Goal: Information Seeking & Learning: Obtain resource

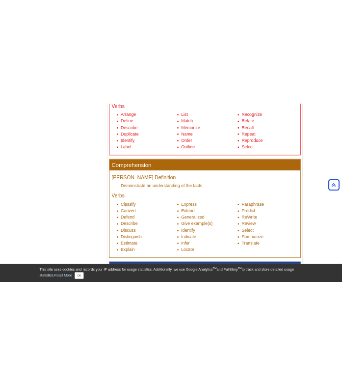
scroll to position [481, 0]
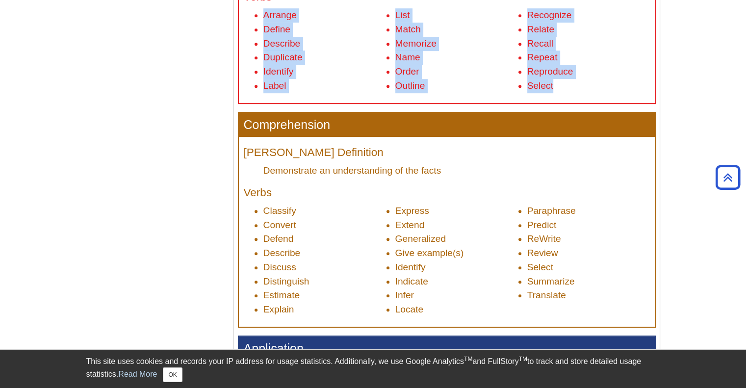
drag, startPoint x: 264, startPoint y: 15, endPoint x: 606, endPoint y: 85, distance: 349.2
click at [606, 85] on ul "Arrange Define Describe Duplicate Identify Label List Match Memorize Name Order…" at bounding box center [447, 50] width 406 height 85
copy ul "Arrange Define Describe Duplicate Identify Label List Match Memorize Name Order…"
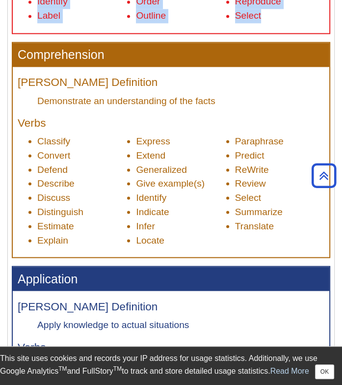
scroll to position [771, 0]
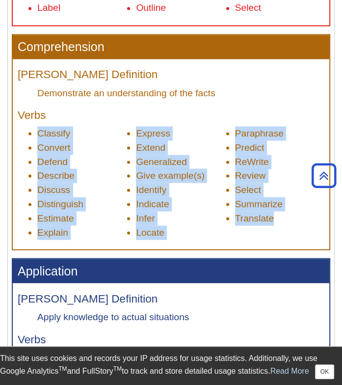
drag, startPoint x: 27, startPoint y: 133, endPoint x: 277, endPoint y: 225, distance: 266.3
click at [277, 225] on ul "Classify Convert Defend Describe Discuss Distinguish Estimate Explain Express E…" at bounding box center [171, 182] width 307 height 113
copy ul "Classify Convert Defend Describe Discuss Distinguish Estimate Explain Express E…"
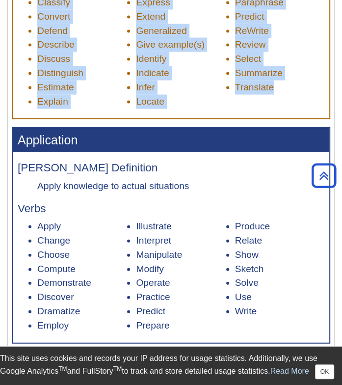
scroll to position [920, 0]
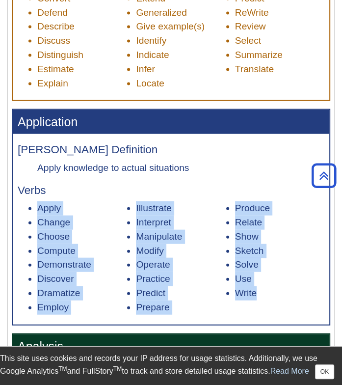
drag, startPoint x: 26, startPoint y: 206, endPoint x: 266, endPoint y: 302, distance: 259.0
click at [266, 302] on ul "Apply Change Choose Compute Demonstrate Discover Dramatize Employ Illustrate In…" at bounding box center [171, 257] width 307 height 113
copy ul "Apply Change Choose Compute Demonstrate Discover Dramatize Employ Illustrate In…"
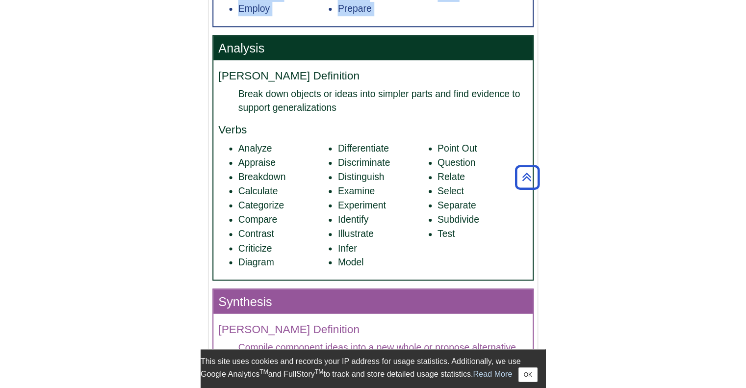
scroll to position [1250, 0]
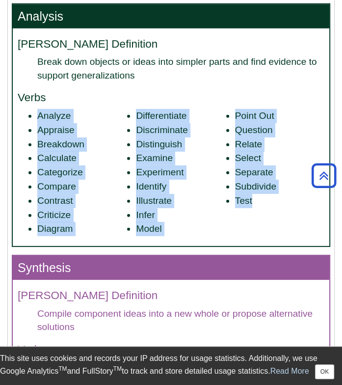
drag, startPoint x: 26, startPoint y: 113, endPoint x: 259, endPoint y: 213, distance: 253.9
click at [259, 213] on ul "Analyze Appraise Breakdown Calculate Categorize Compare Contrast Criticize Diag…" at bounding box center [171, 172] width 307 height 127
copy ul "Analyze Appraise Breakdown Calculate Categorize Compare Contrast Criticize Diag…"
click at [259, 213] on ul "Analyze Appraise Breakdown Calculate Categorize Compare Contrast Criticize Diag…" at bounding box center [171, 172] width 307 height 127
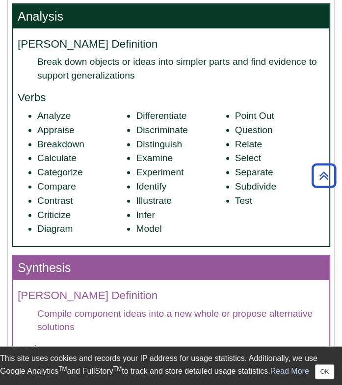
click at [70, 149] on li "Breakdown" at bounding box center [81, 144] width 89 height 14
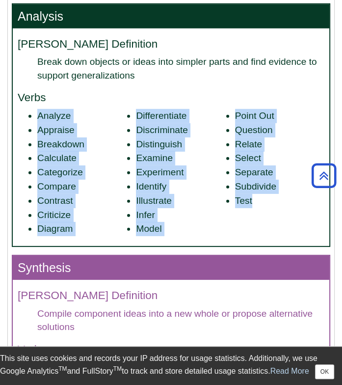
drag, startPoint x: 27, startPoint y: 113, endPoint x: 265, endPoint y: 202, distance: 253.6
click at [265, 202] on ul "Analyze Appraise Breakdown Calculate Categorize Compare Contrast Criticize Diag…" at bounding box center [171, 172] width 307 height 127
copy ul "Analyze Appraise Breakdown Calculate Categorize Compare Contrast Criticize Diag…"
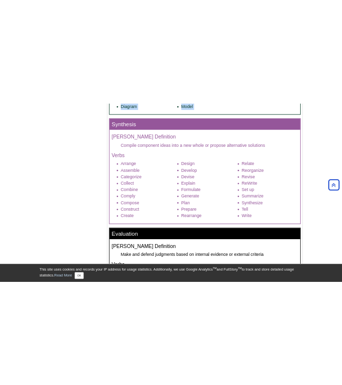
scroll to position [1248, 0]
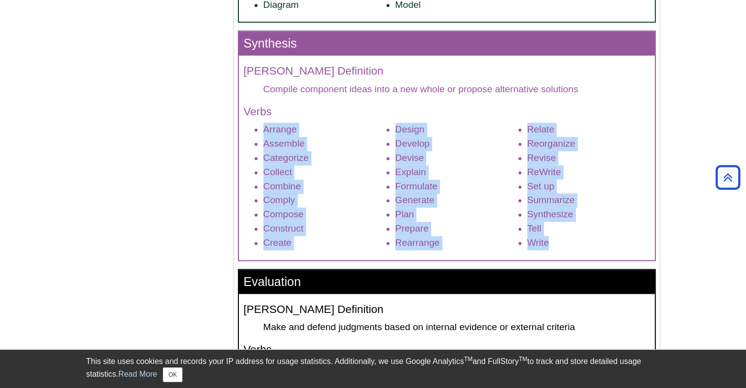
drag, startPoint x: 262, startPoint y: 130, endPoint x: 585, endPoint y: 245, distance: 342.9
click at [585, 245] on ul "Arrange Assemble Categorize Collect Combine Comply Compose Construct Create Des…" at bounding box center [447, 186] width 406 height 127
copy ul "Arrange Assemble Categorize Collect Combine Comply Compose Construct Create Des…"
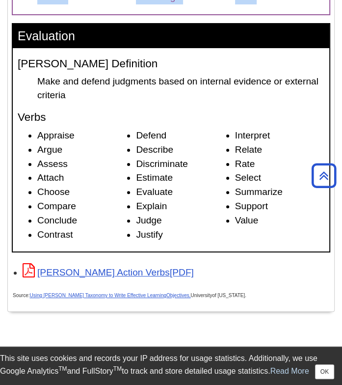
scroll to position [1702, 0]
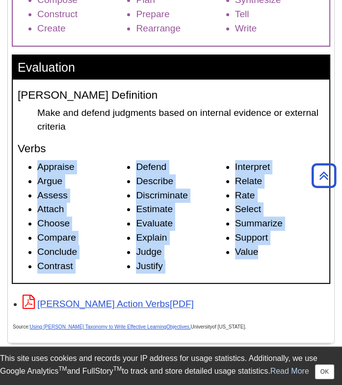
drag, startPoint x: 37, startPoint y: 164, endPoint x: 300, endPoint y: 263, distance: 280.9
click at [300, 263] on ul "Appraise Argue Assess Attach Choose Compare Conclude Contrast Defend Describe D…" at bounding box center [171, 216] width 307 height 113
copy ul "Appraise Argue Assess Attach Choose Compare Conclude Contrast Defend Describe D…"
click at [300, 262] on ul "Appraise Argue Assess Attach Choose Compare Conclude Contrast Defend Describe D…" at bounding box center [171, 216] width 307 height 113
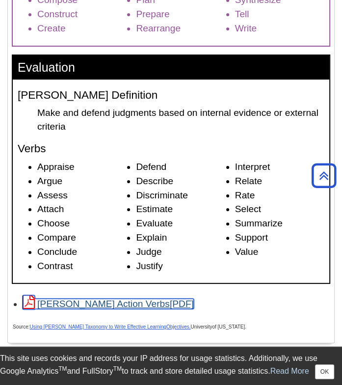
click at [88, 302] on link "[PERSON_NAME] Action Verbs" at bounding box center [108, 303] width 171 height 10
